Goal: Task Accomplishment & Management: Manage account settings

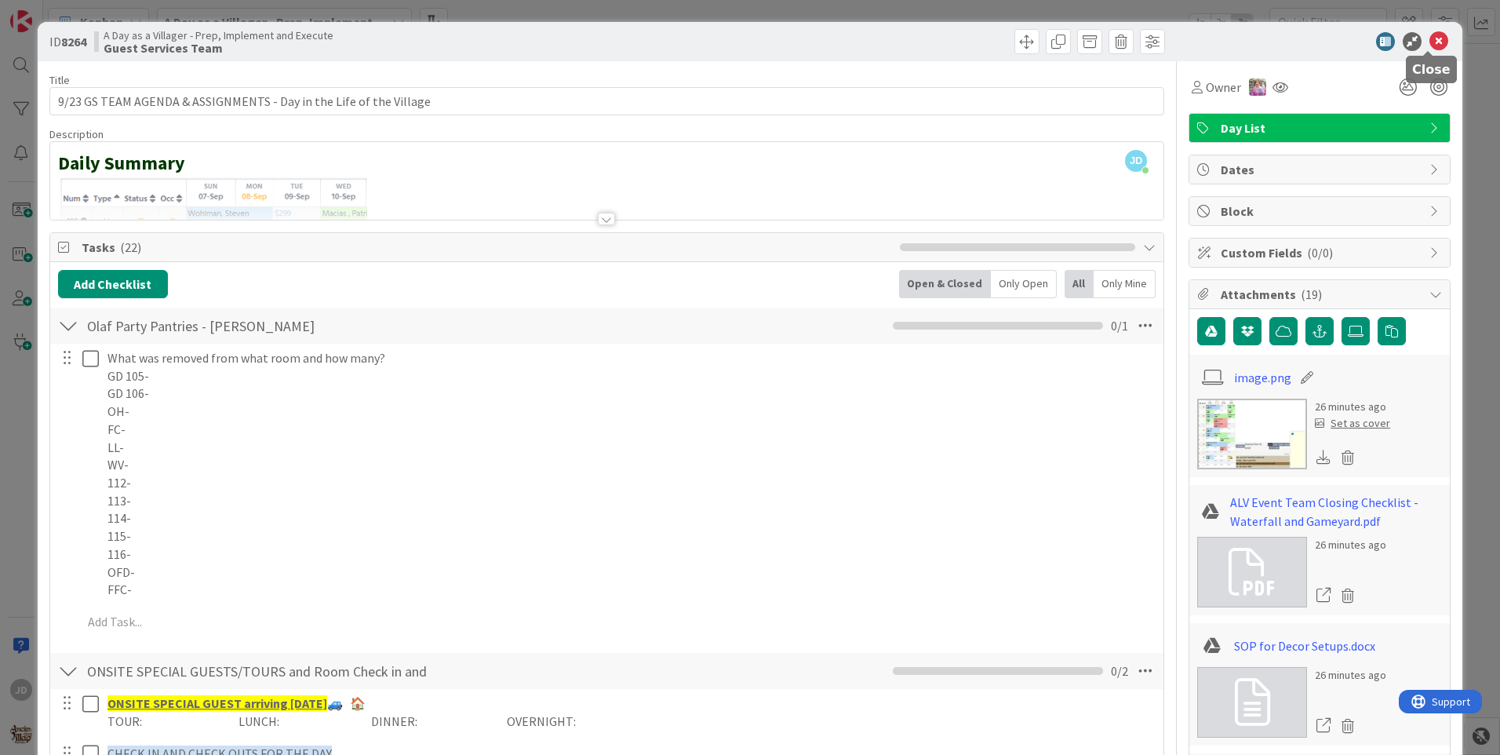
click at [1429, 39] on icon at bounding box center [1438, 41] width 19 height 19
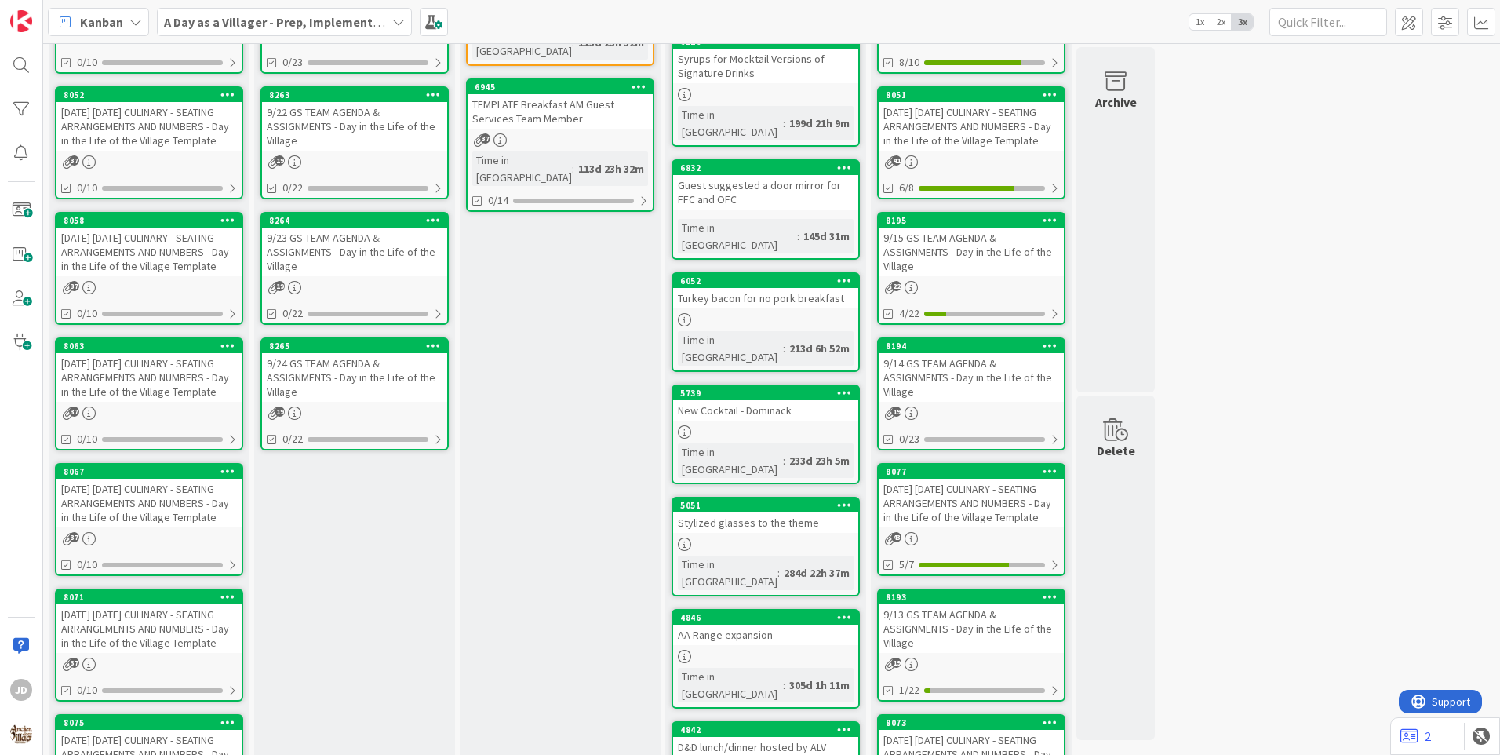
click at [399, 369] on div "9/24 GS TEAM AGENDA & ASSIGNMENTS - Day in the Life of the Village" at bounding box center [354, 377] width 185 height 49
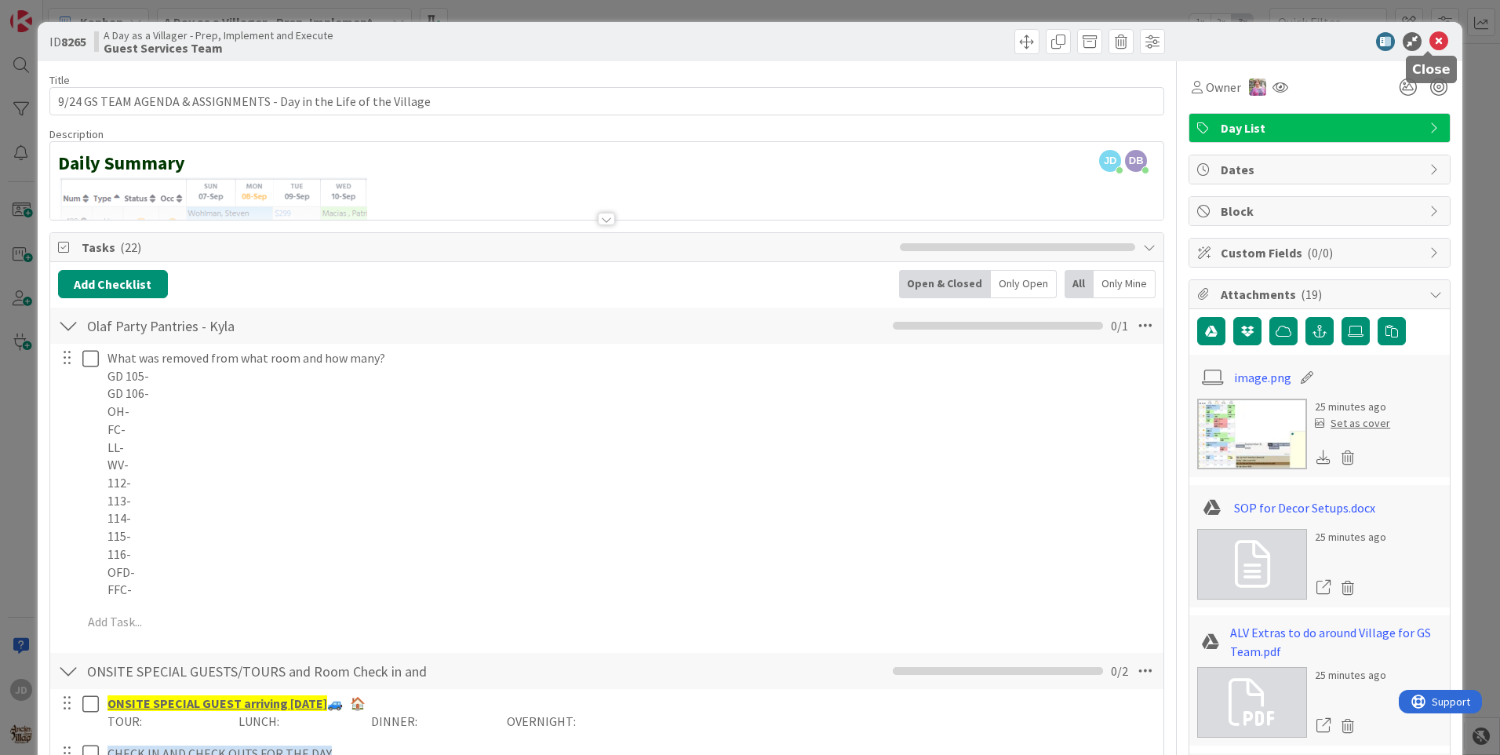
click at [1429, 41] on icon at bounding box center [1438, 41] width 19 height 19
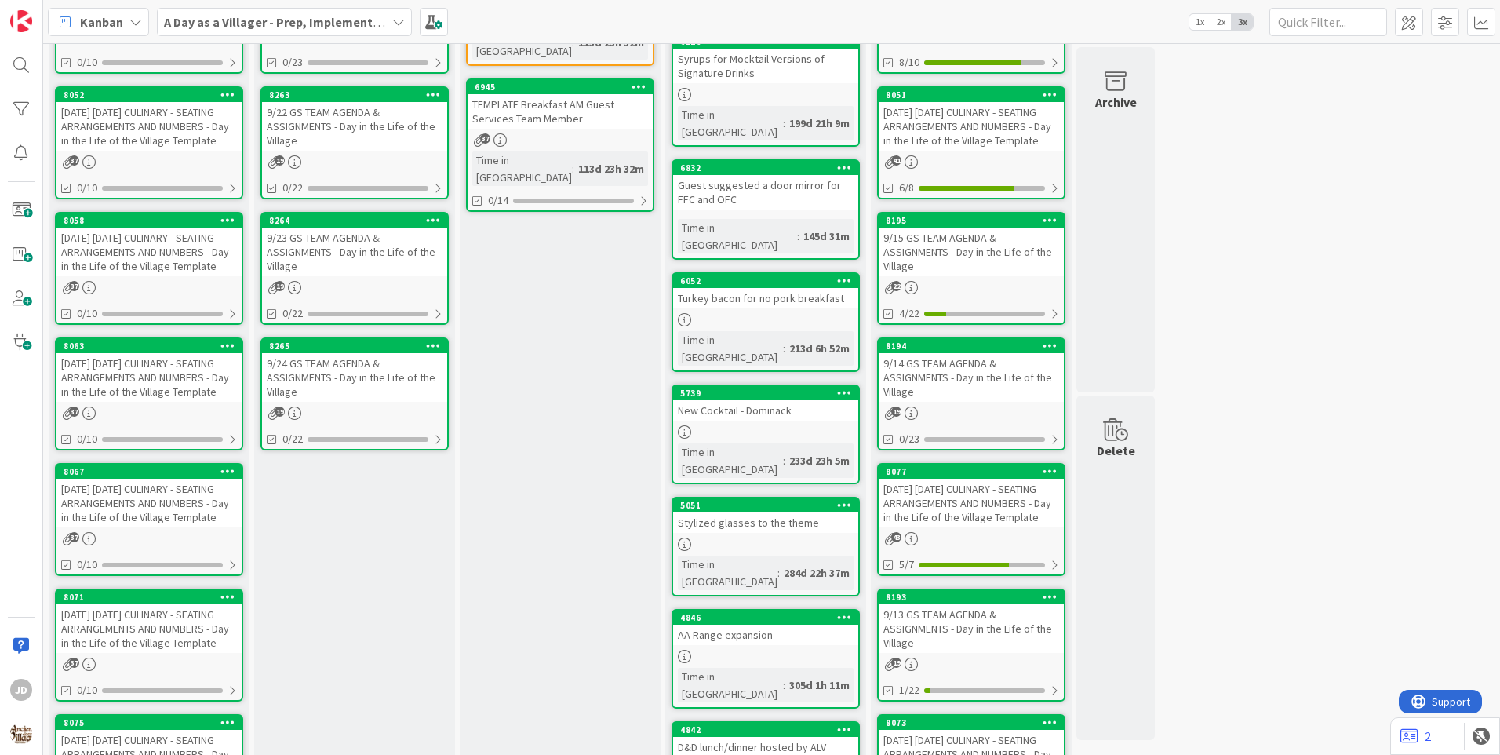
click at [344, 365] on div "9/24 GS TEAM AGENDA & ASSIGNMENTS - Day in the Life of the Village" at bounding box center [354, 377] width 185 height 49
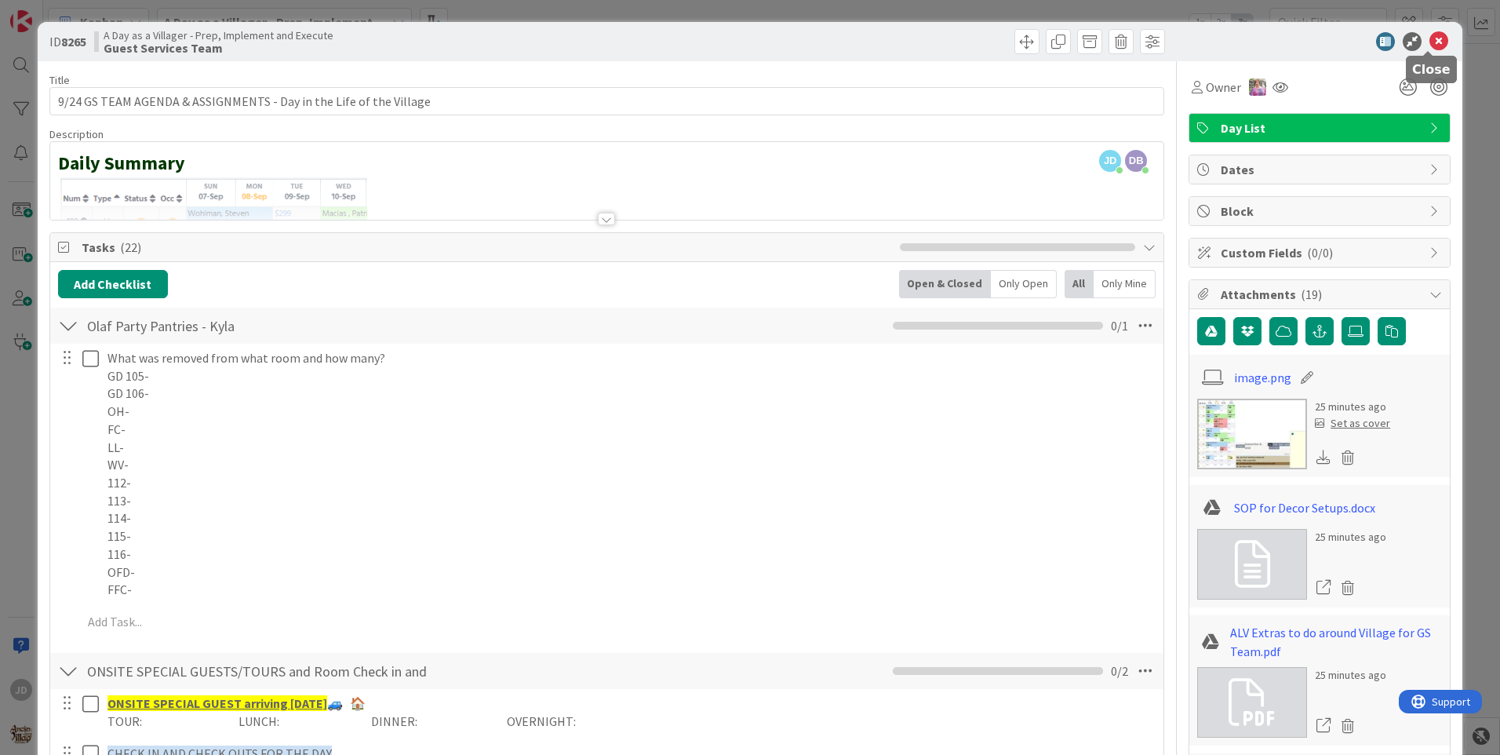
click at [1429, 42] on icon at bounding box center [1438, 41] width 19 height 19
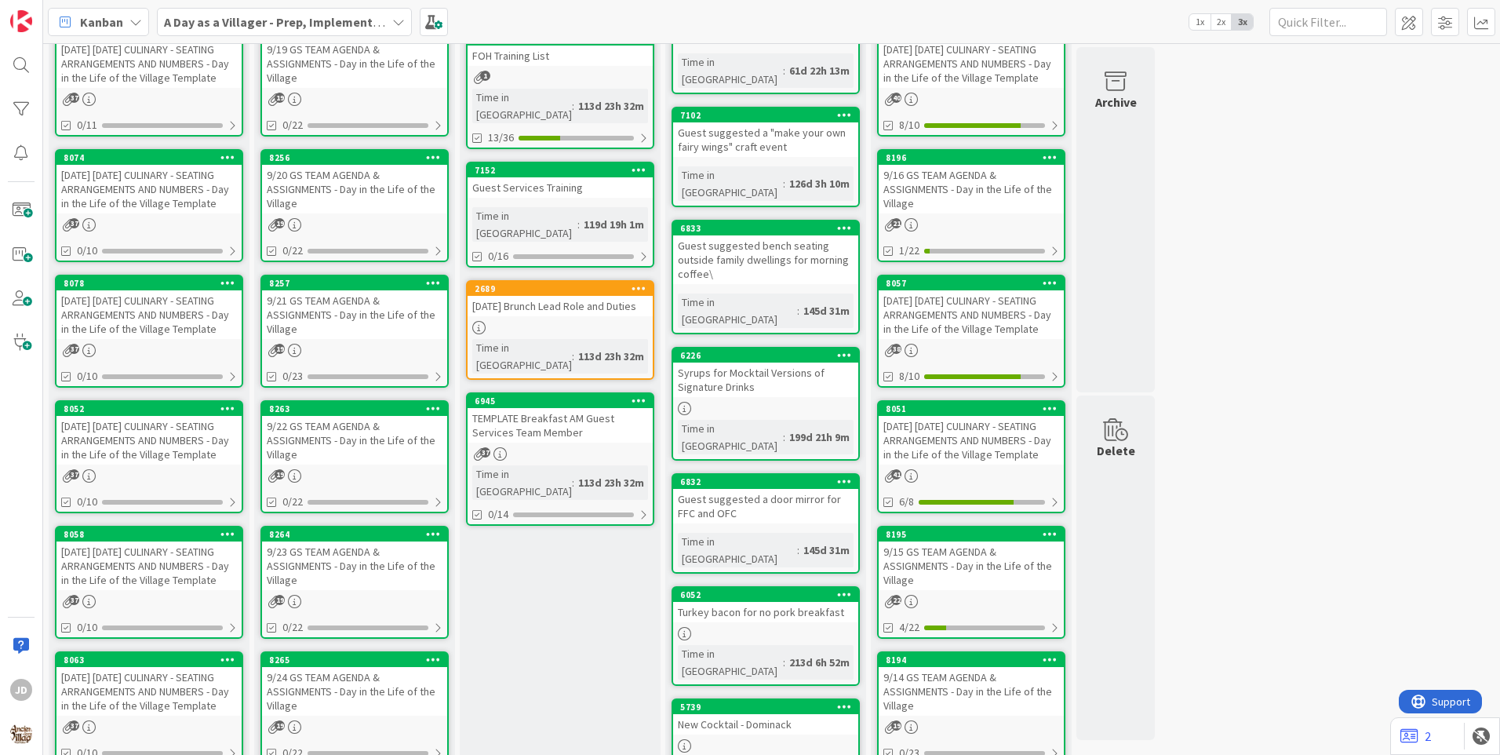
click at [368, 427] on div "9/22 GS TEAM AGENDA & ASSIGNMENTS - Day in the Life of the Village" at bounding box center [354, 440] width 185 height 49
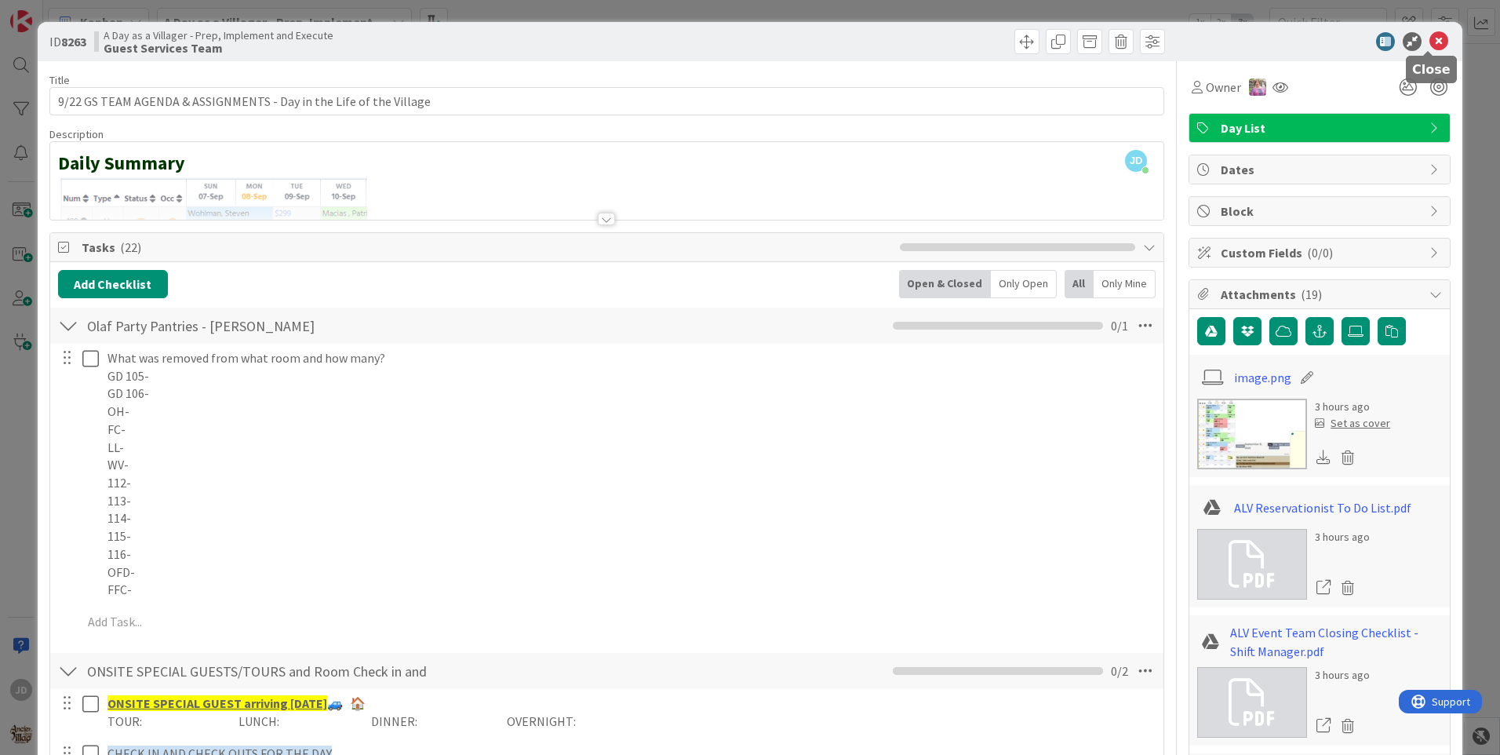
click at [1431, 41] on icon at bounding box center [1438, 41] width 19 height 19
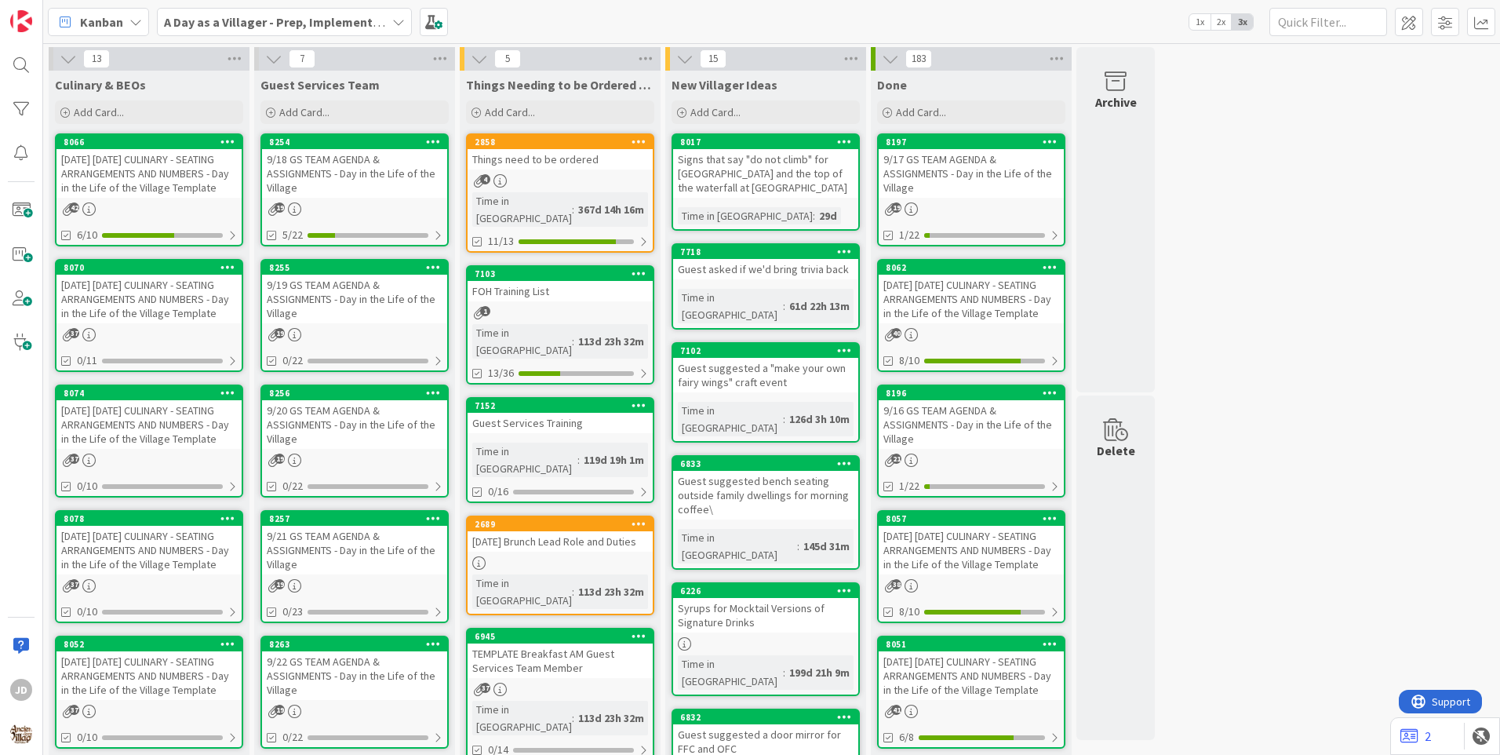
click at [321, 162] on div "9/18 GS TEAM AGENDA & ASSIGNMENTS - Day in the Life of the Village" at bounding box center [354, 173] width 185 height 49
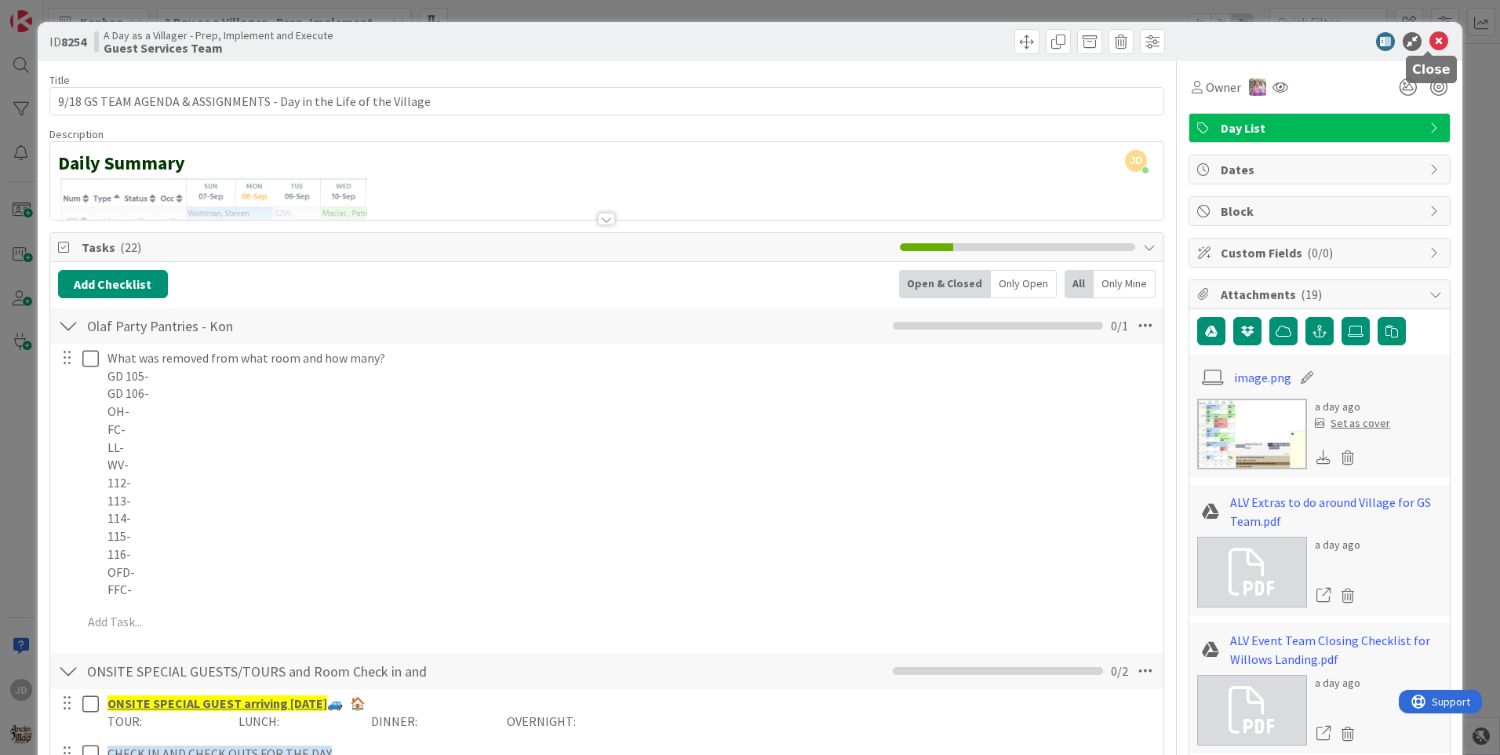
click at [1429, 33] on icon at bounding box center [1438, 41] width 19 height 19
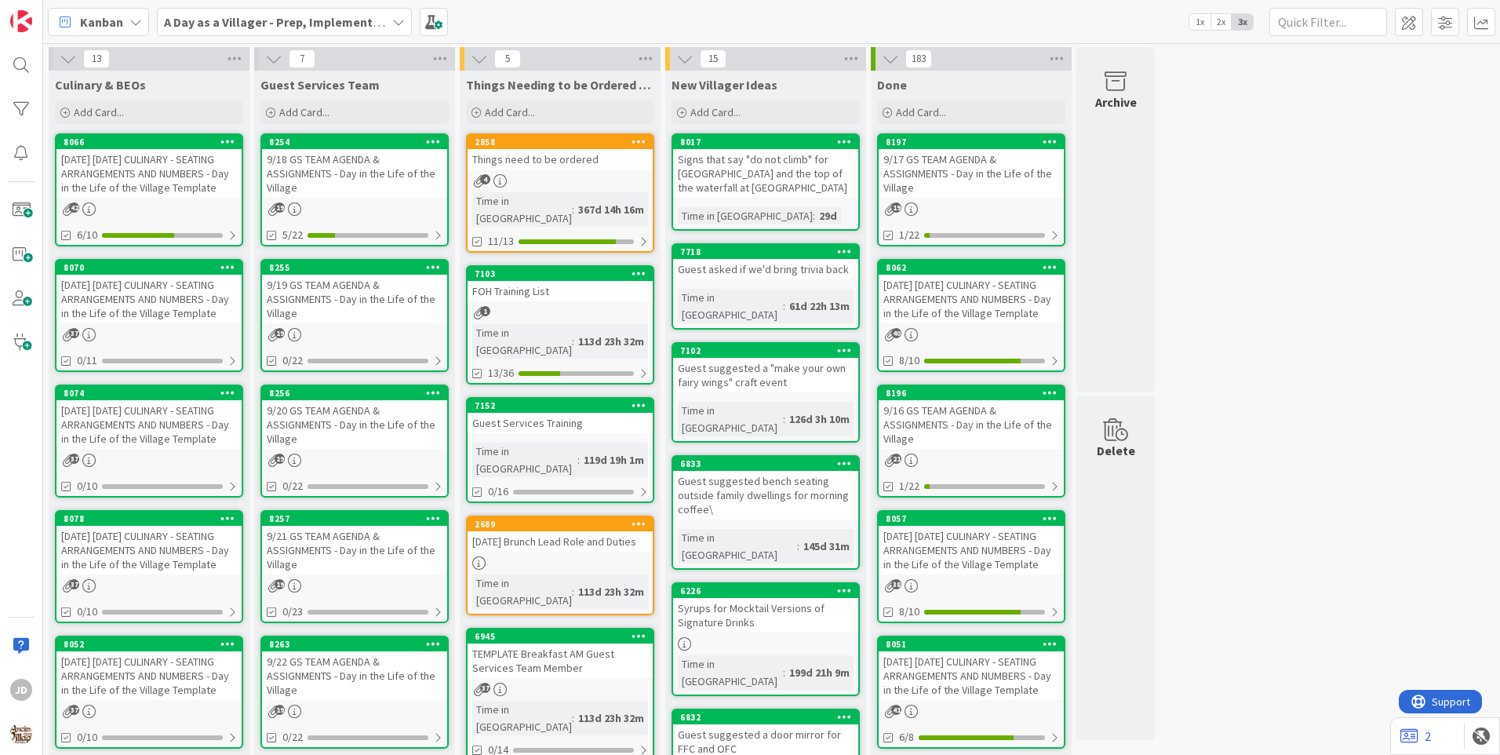
click at [384, 275] on div "9/19 GS TEAM AGENDA & ASSIGNMENTS - Day in the Life of the Village" at bounding box center [354, 299] width 185 height 49
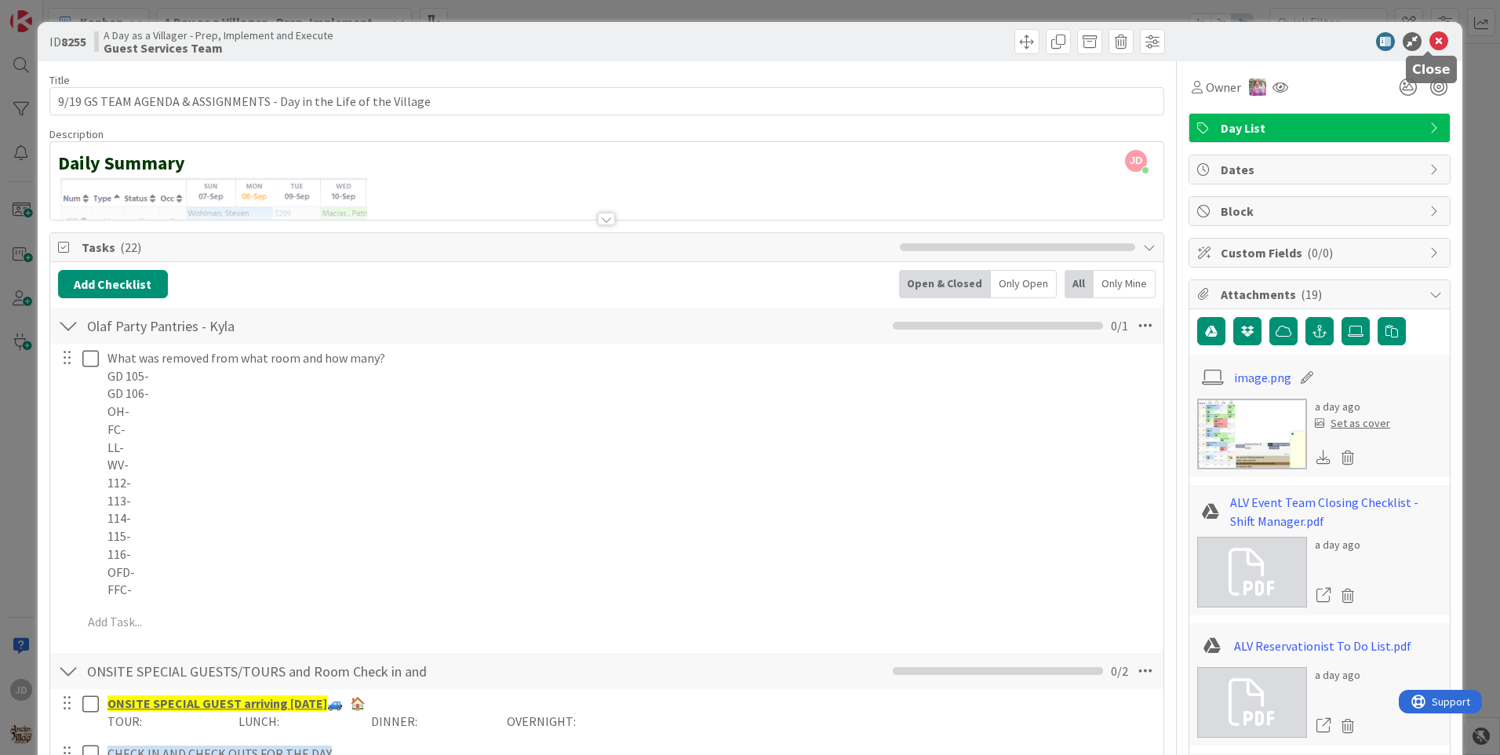
click at [1429, 44] on icon at bounding box center [1438, 41] width 19 height 19
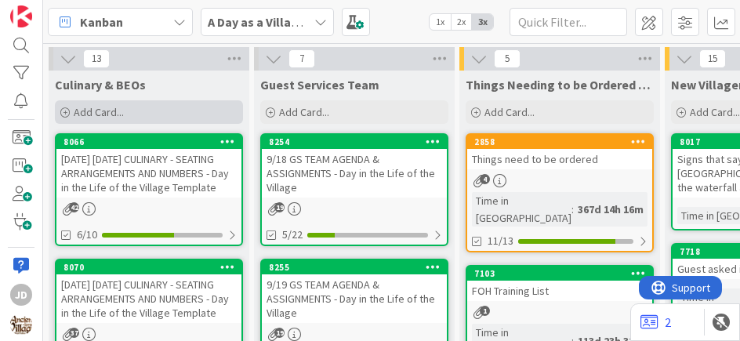
click at [82, 104] on div "Add Card..." at bounding box center [149, 112] width 188 height 24
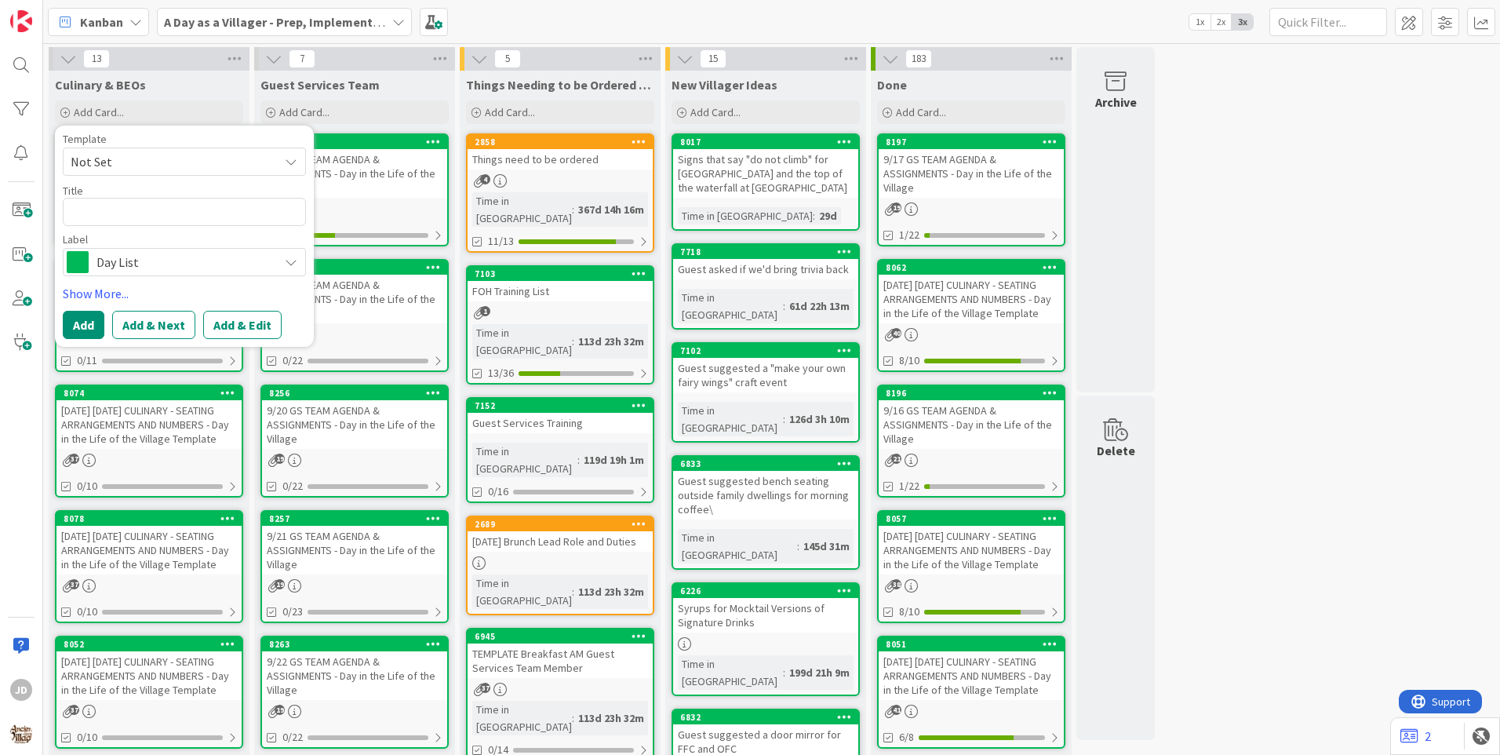
click at [555, 24] on div "Kanban A Day as a Villager - Prep, Implement and Execute 1x 2x 3x" at bounding box center [771, 21] width 1456 height 43
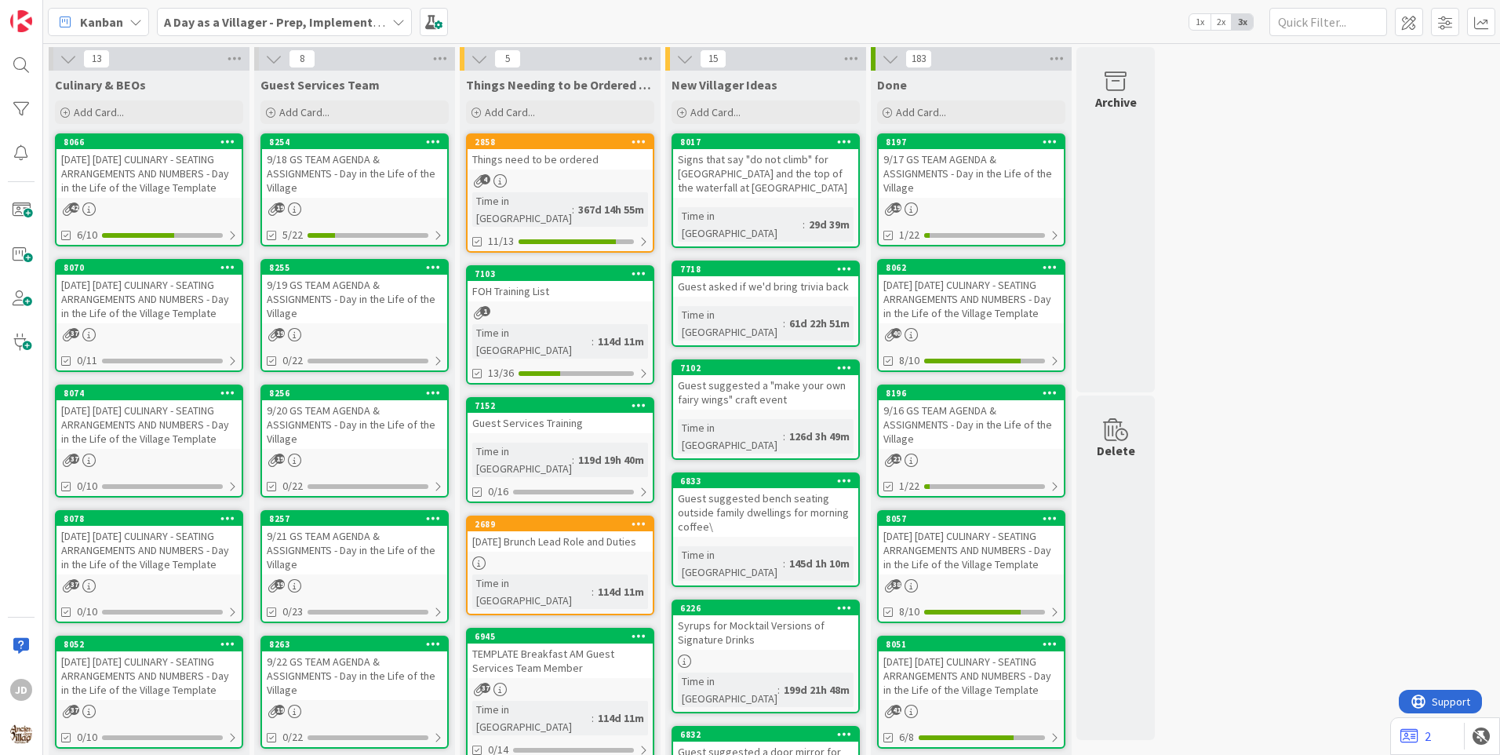
click at [631, 159] on div "Things need to be ordered" at bounding box center [559, 159] width 185 height 20
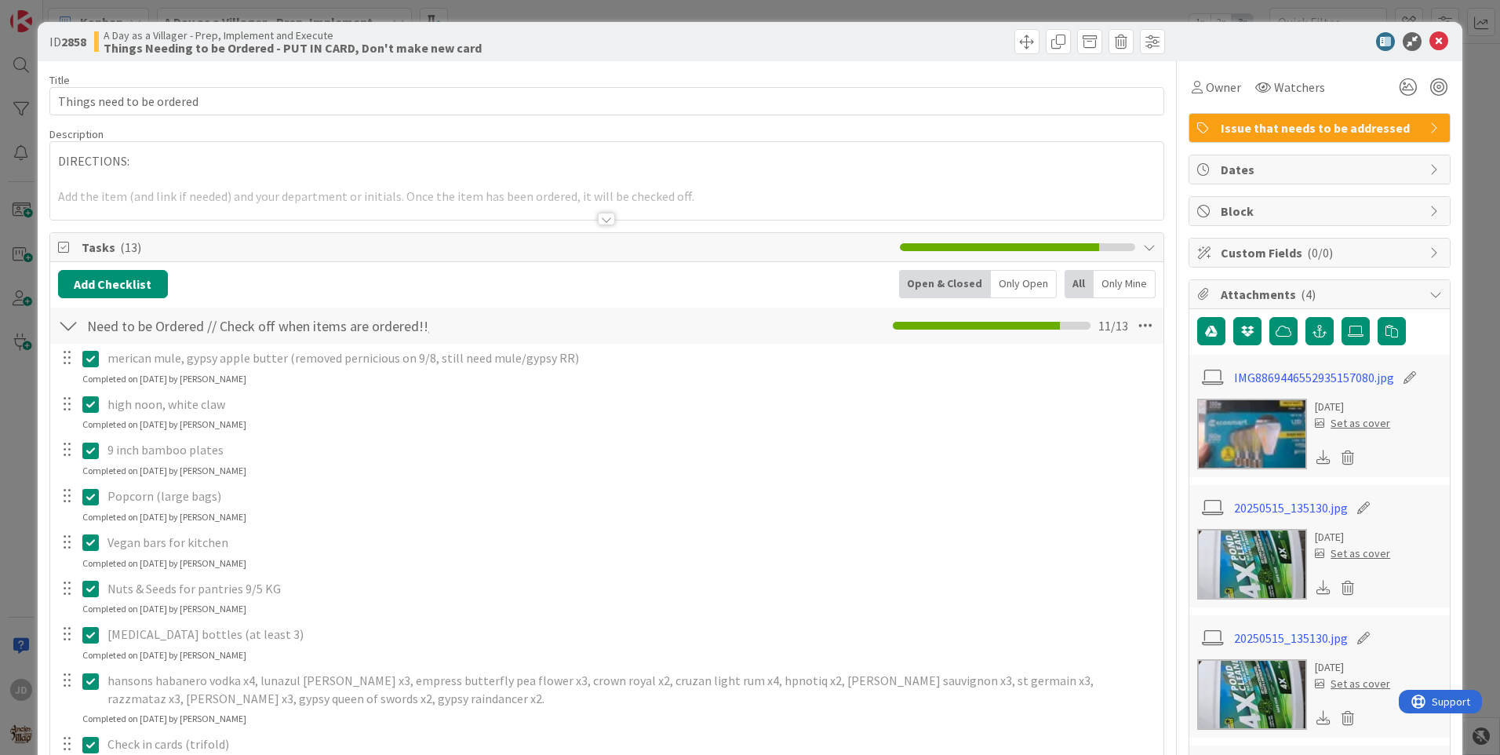
scroll to position [392, 0]
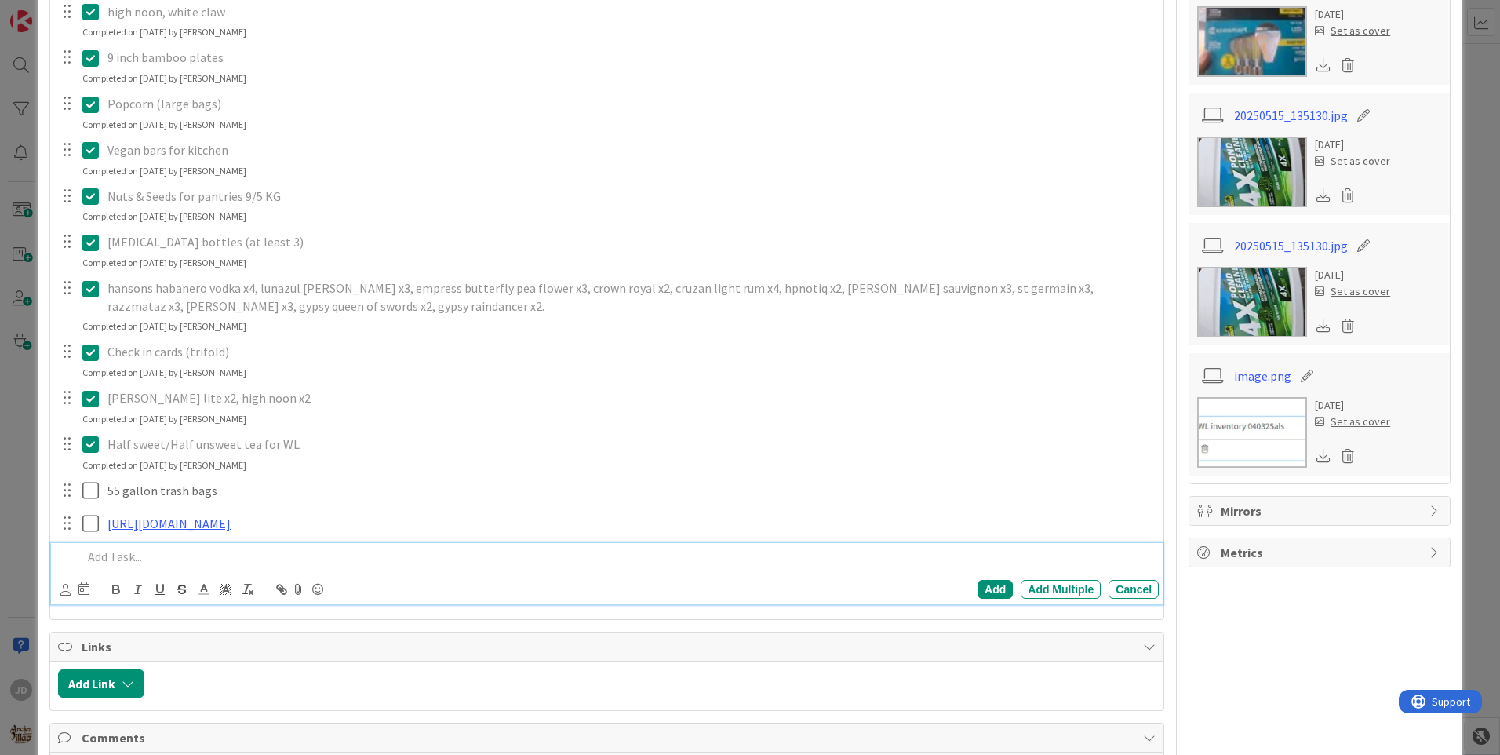
click at [122, 565] on p at bounding box center [617, 556] width 1070 height 18
click at [1125, 598] on div "Cancel" at bounding box center [1133, 589] width 50 height 19
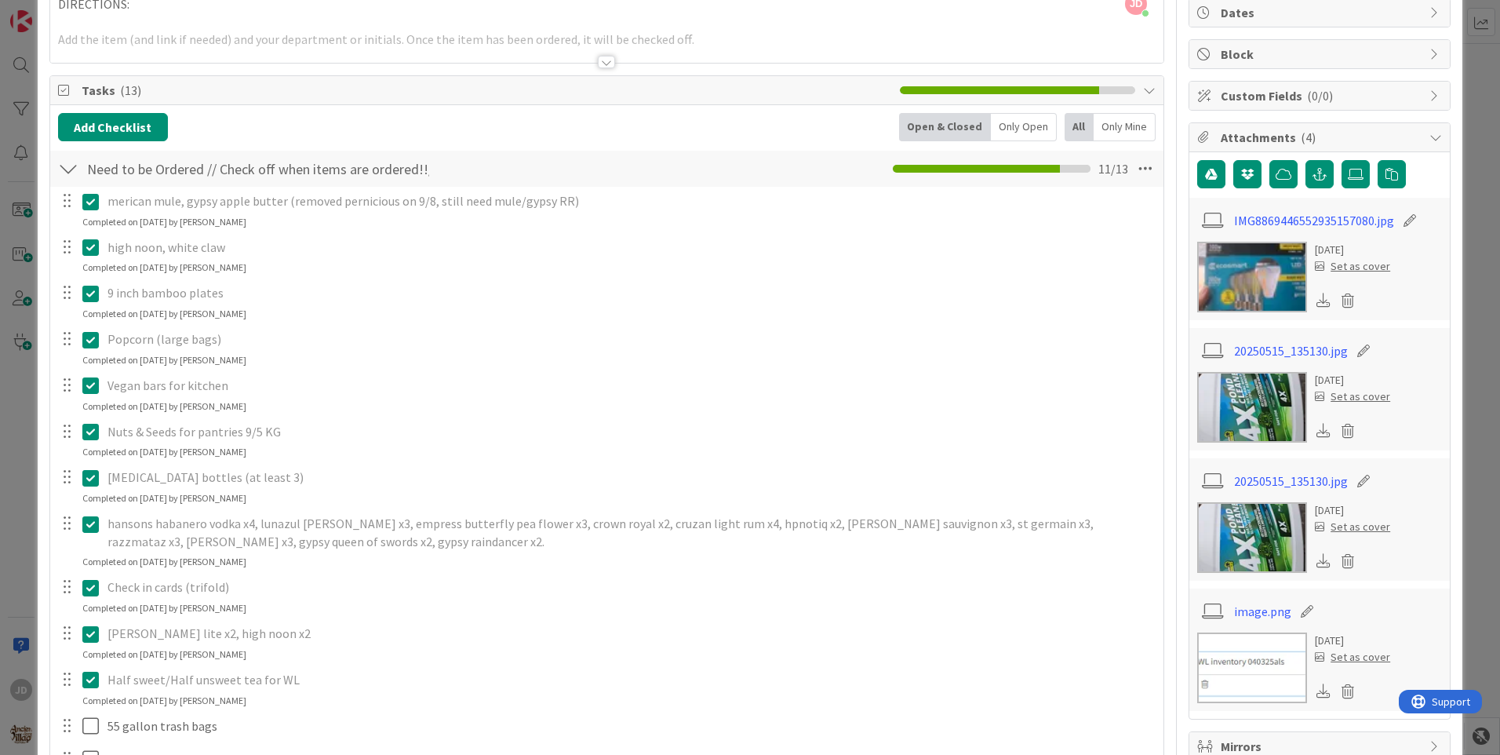
scroll to position [0, 0]
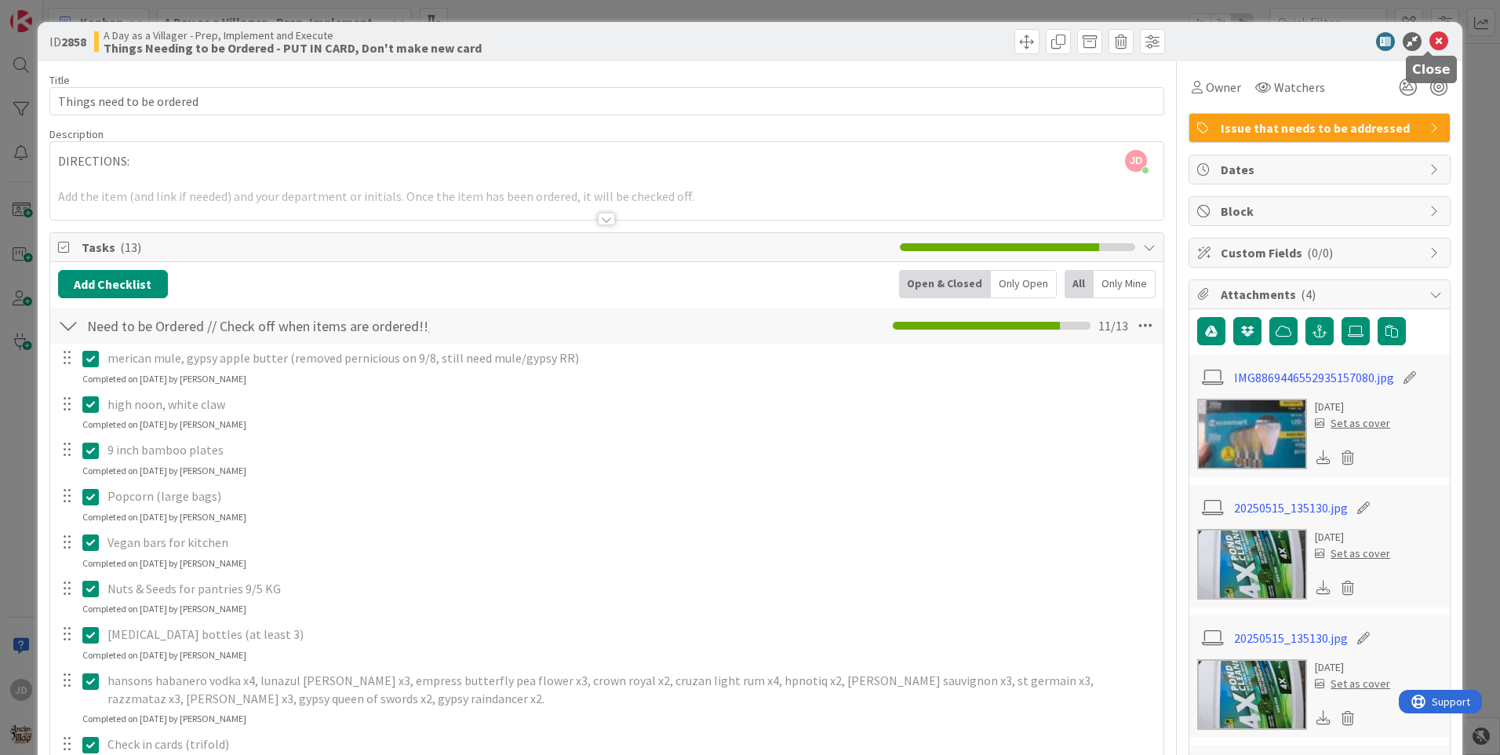
click at [1429, 48] on icon at bounding box center [1438, 41] width 19 height 19
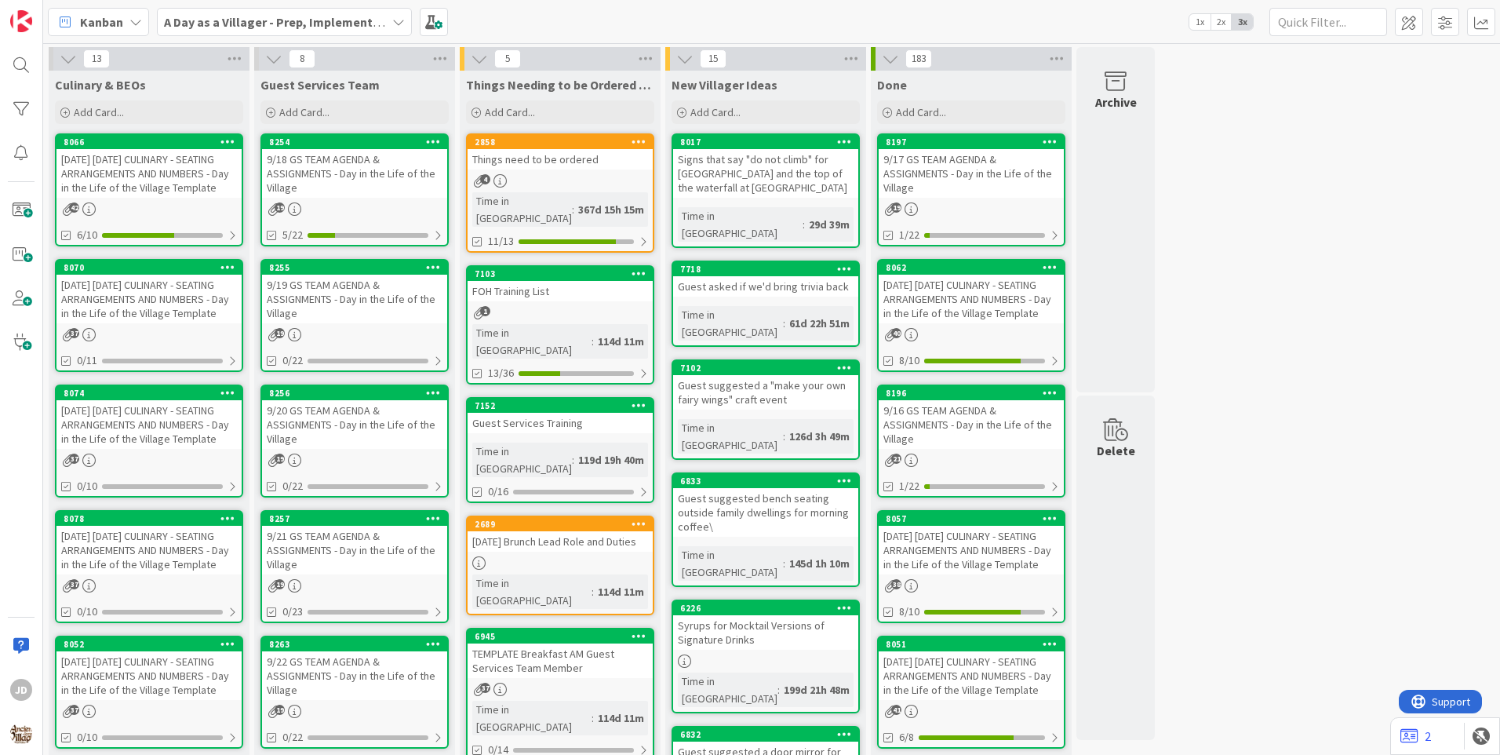
click at [343, 292] on div "9/19 GS TEAM AGENDA & ASSIGNMENTS - Day in the Life of the Village" at bounding box center [354, 299] width 185 height 49
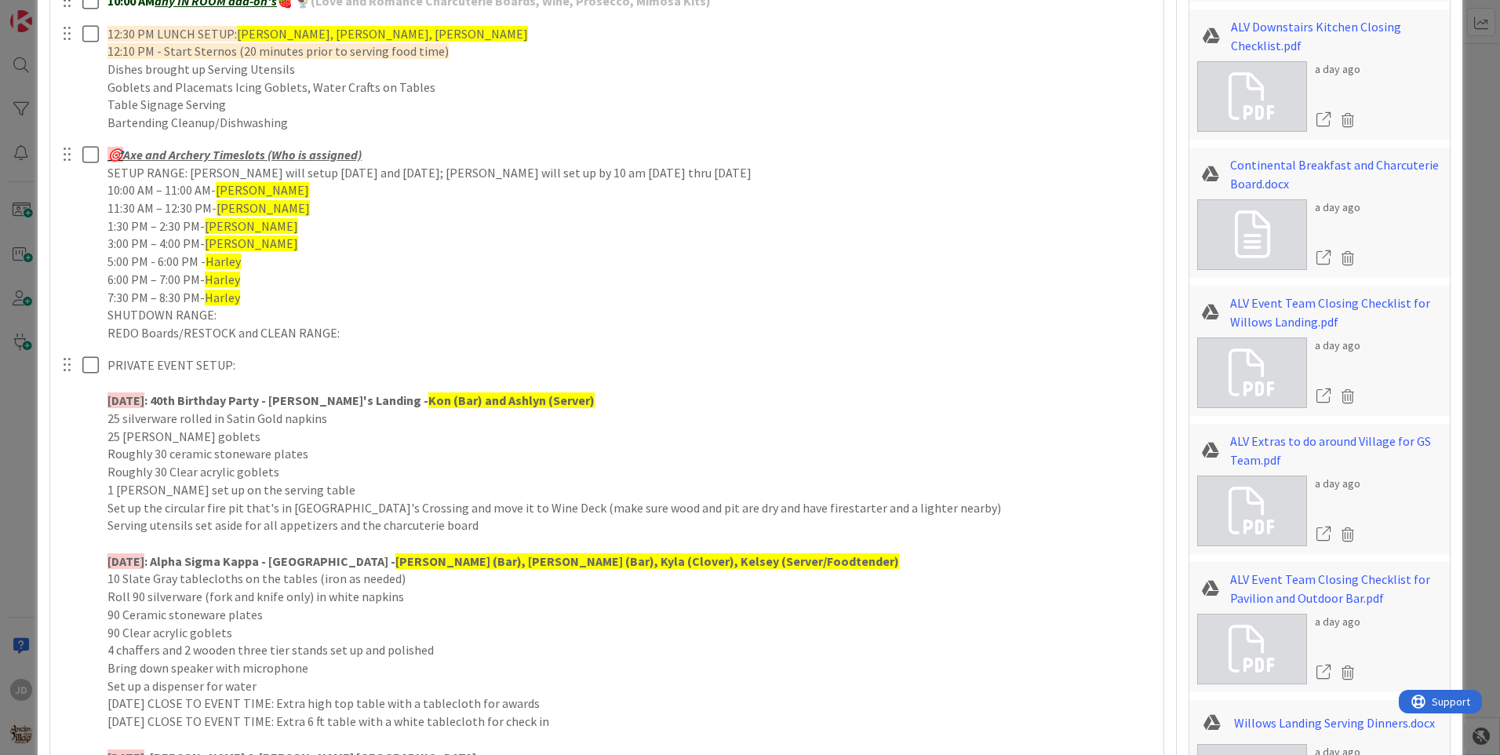
scroll to position [1255, 0]
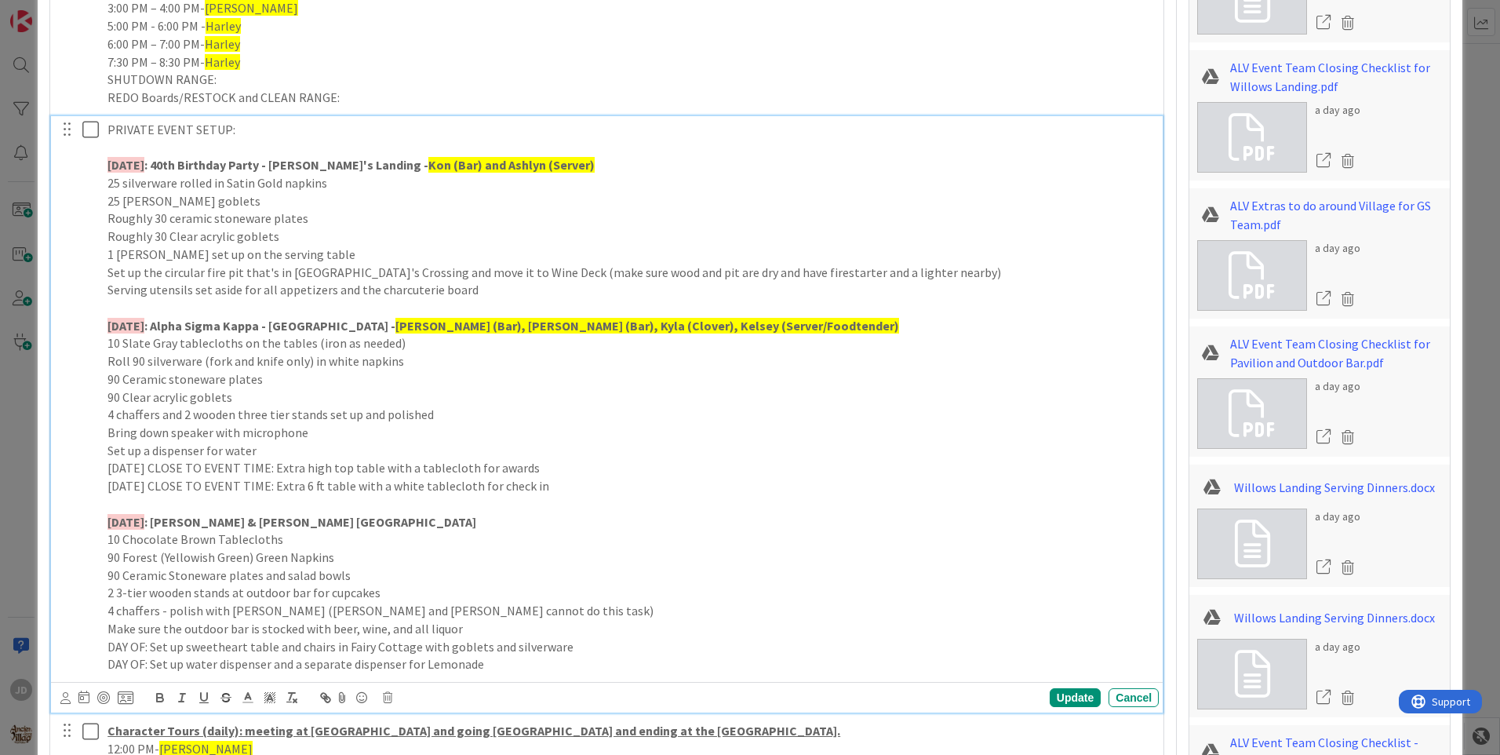
drag, startPoint x: 253, startPoint y: 559, endPoint x: 126, endPoint y: 552, distance: 127.3
drag, startPoint x: 126, startPoint y: 552, endPoint x: 130, endPoint y: 564, distance: 12.4
click at [130, 564] on p "90 Forest (Yellowish Green) Green Napkins" at bounding box center [629, 557] width 1045 height 18
click at [101, 547] on div "PRIVATE EVENT SETUP: [DATE] : 40th Birthday Party - Willow's Landing - Kon (Bar…" at bounding box center [629, 397] width 1057 height 562
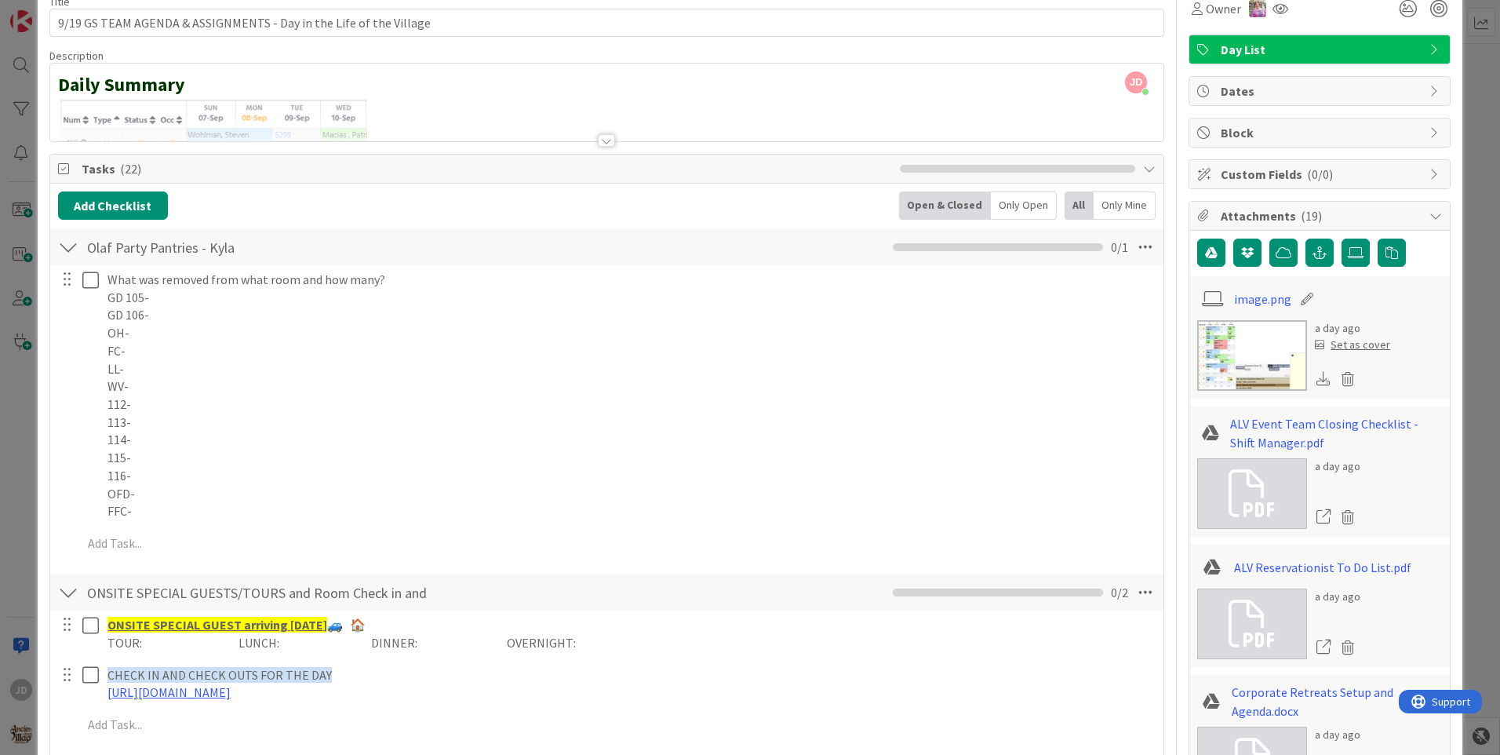
scroll to position [0, 0]
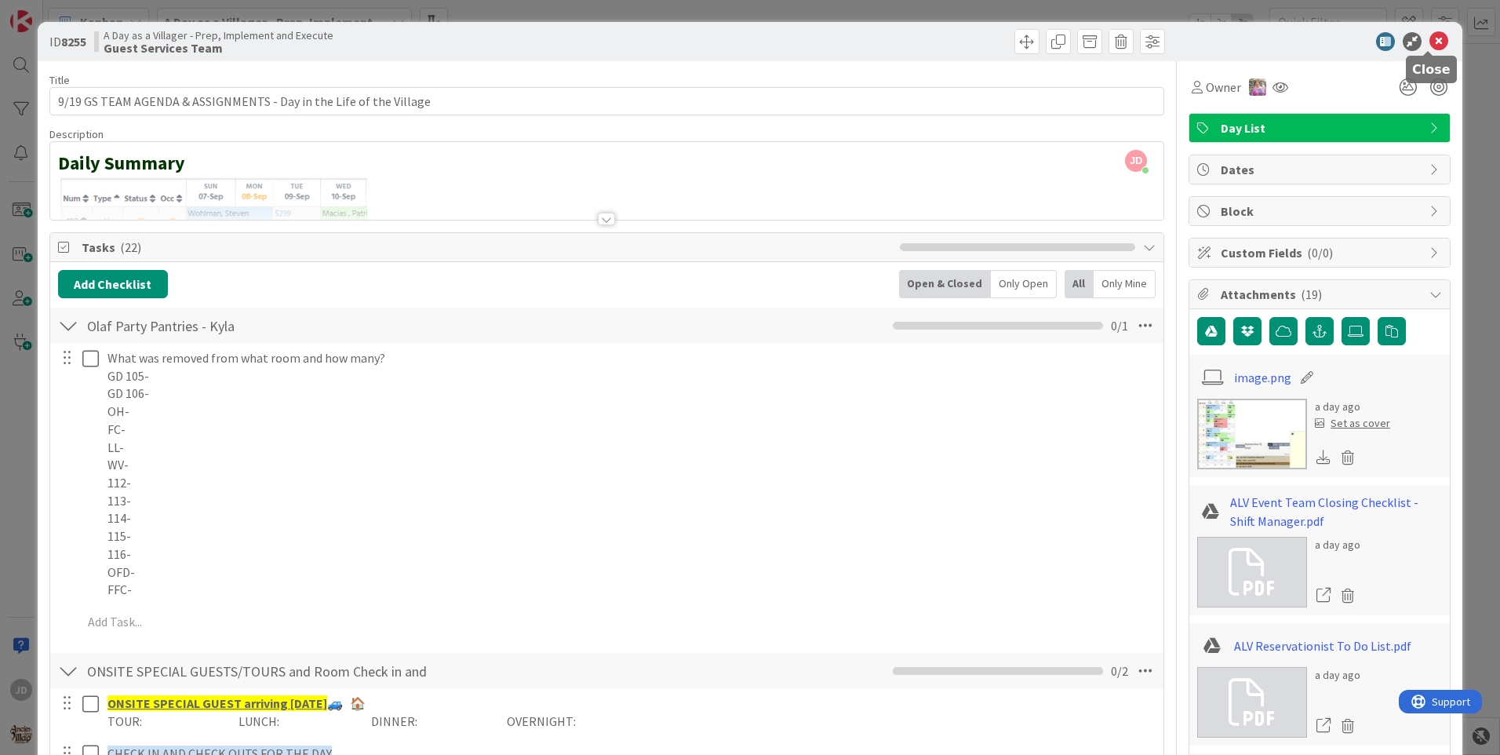
click at [1429, 46] on icon at bounding box center [1438, 41] width 19 height 19
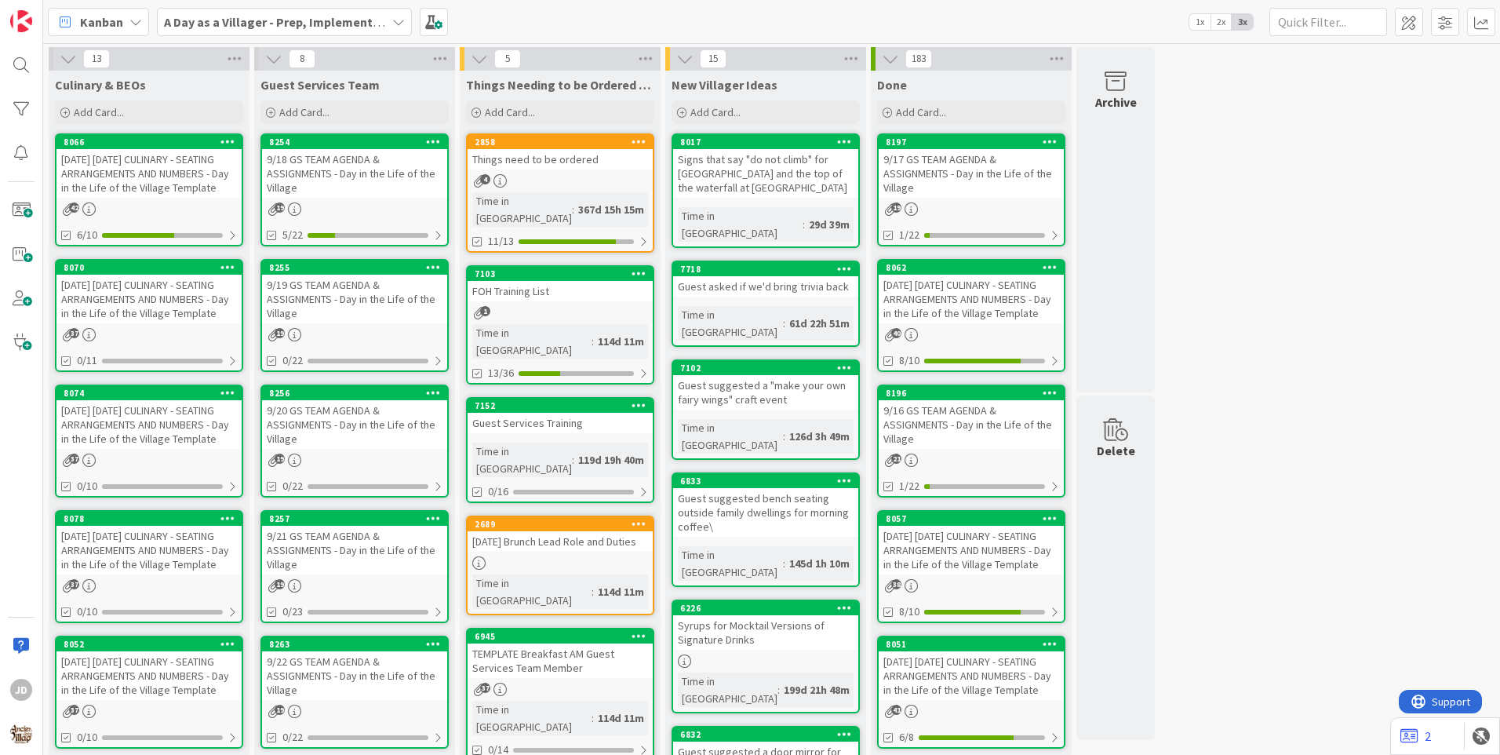
click at [160, 187] on div "[DATE] [DATE] CULINARY - SEATING ARRANGEMENTS AND NUMBERS - Day in the Life of …" at bounding box center [148, 173] width 185 height 49
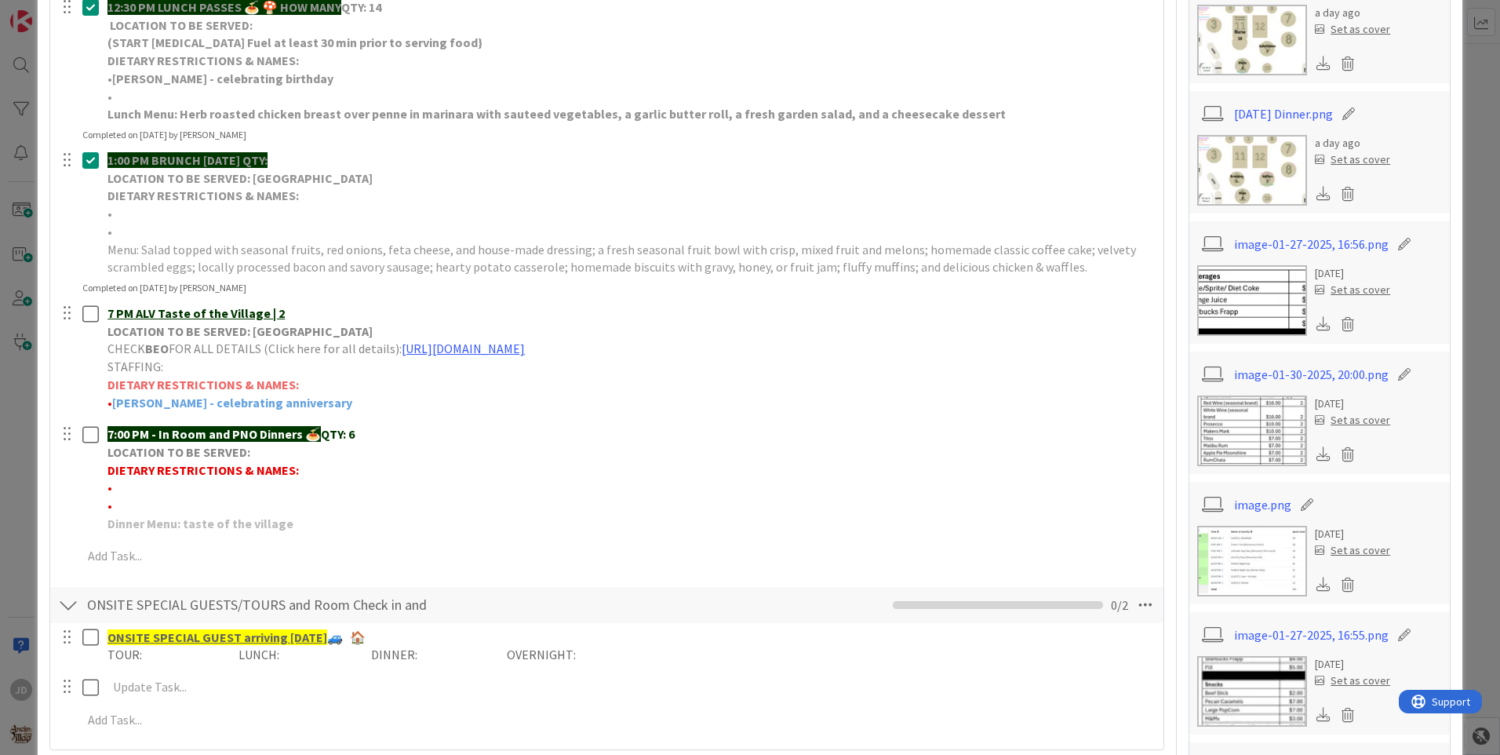
scroll to position [549, 0]
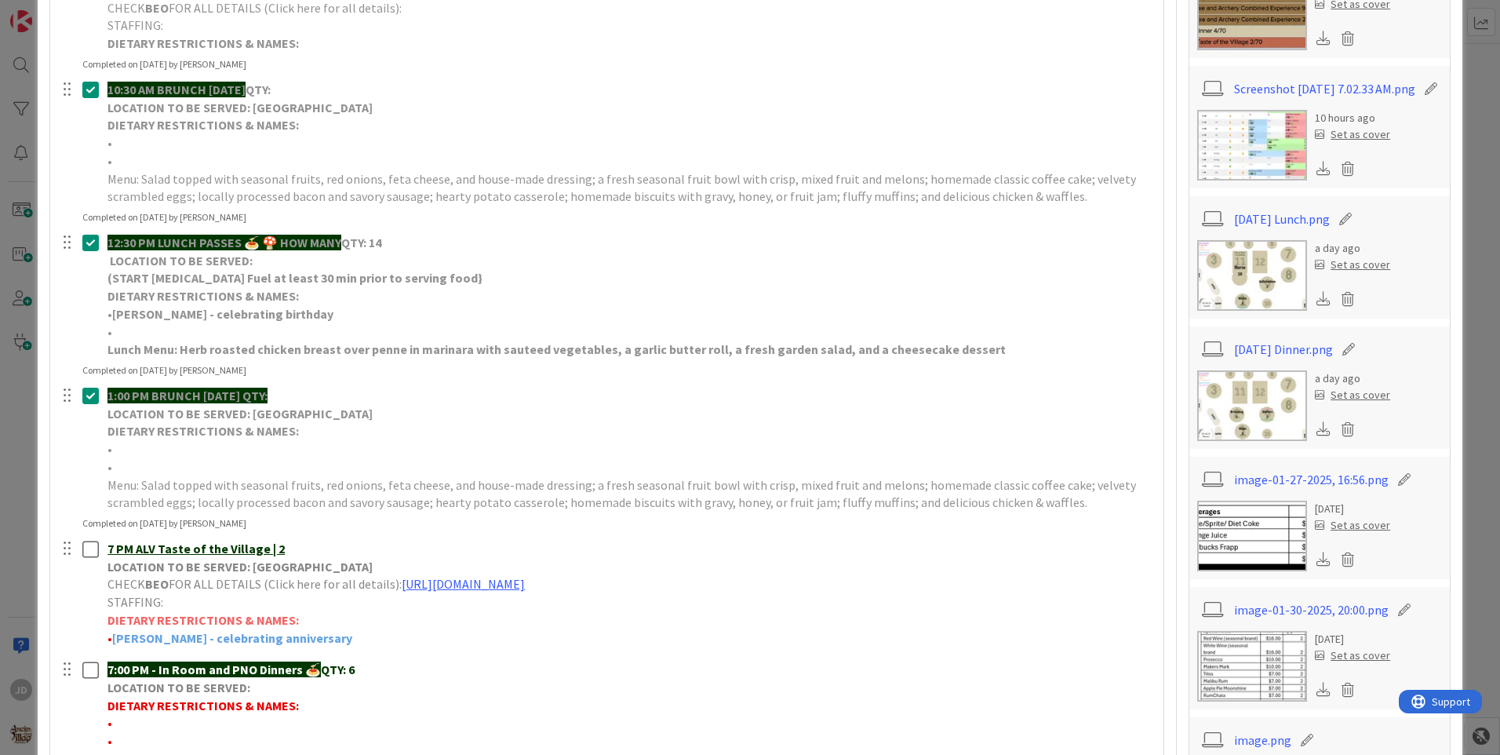
click at [1223, 413] on img at bounding box center [1252, 405] width 110 height 71
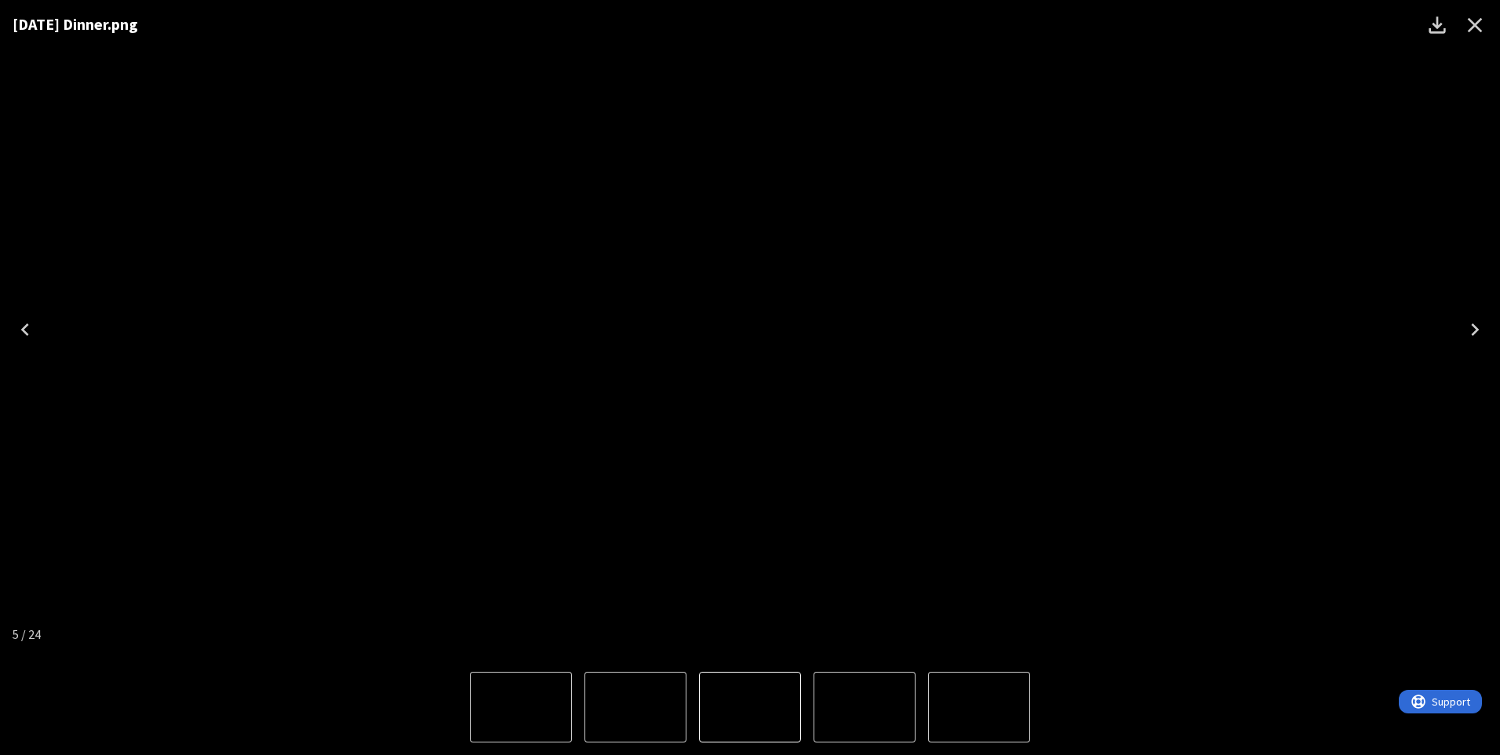
click at [1465, 24] on icon "Close" at bounding box center [1474, 25] width 25 height 25
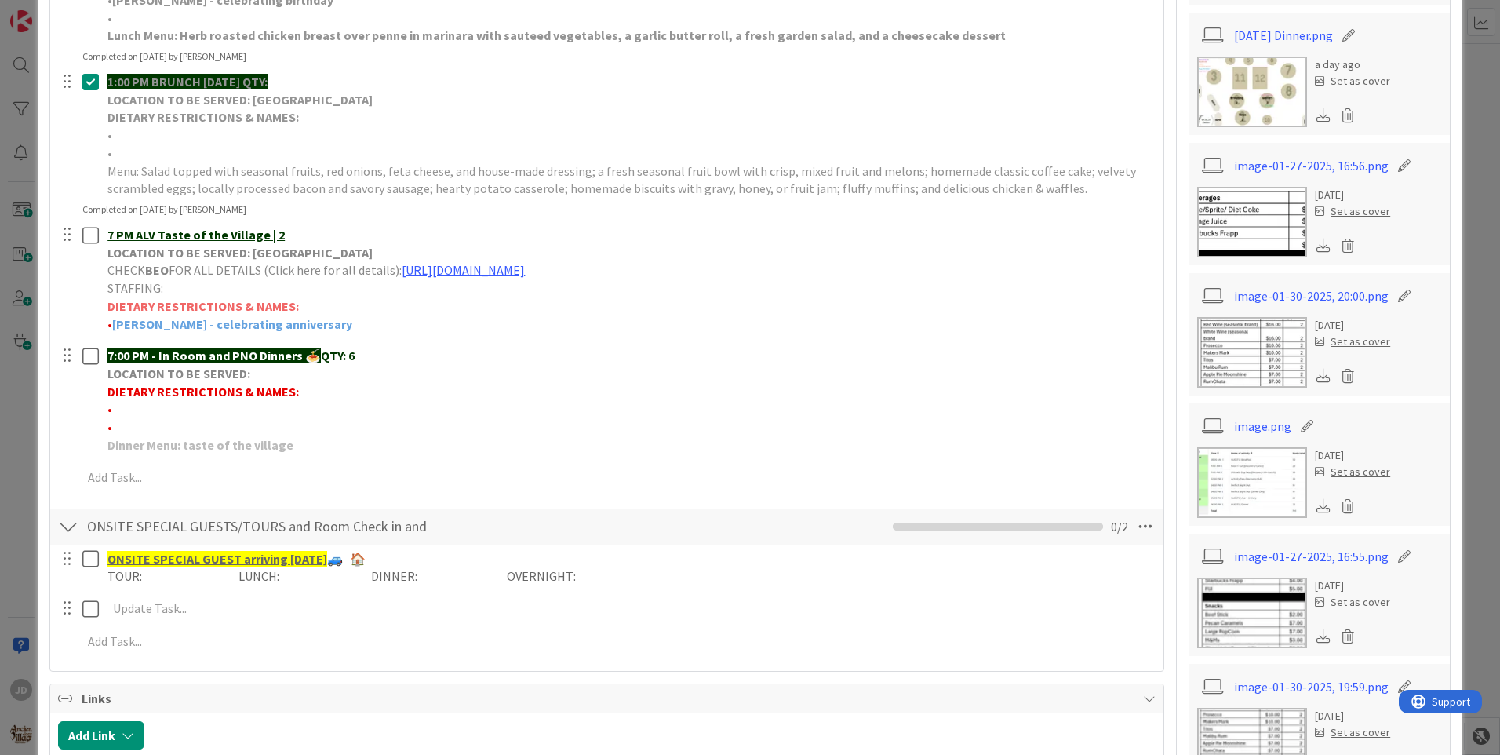
scroll to position [784, 0]
